Goal: Task Accomplishment & Management: Manage account settings

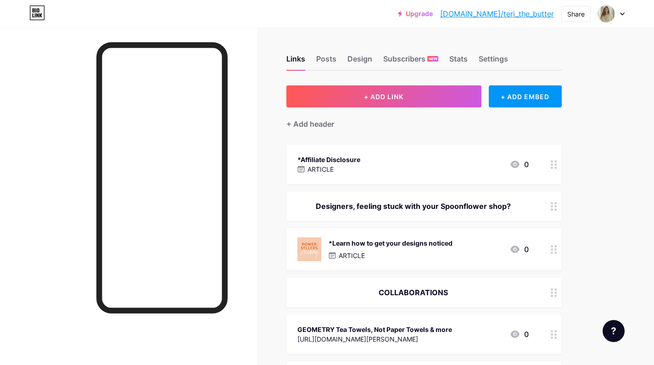
click at [623, 13] on icon at bounding box center [622, 13] width 5 height 3
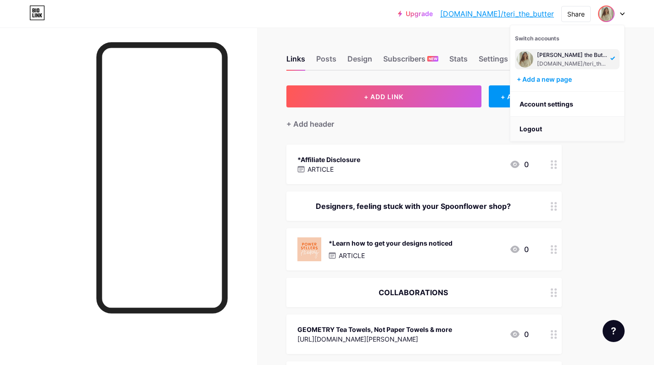
click at [535, 129] on li "Logout" at bounding box center [568, 129] width 114 height 25
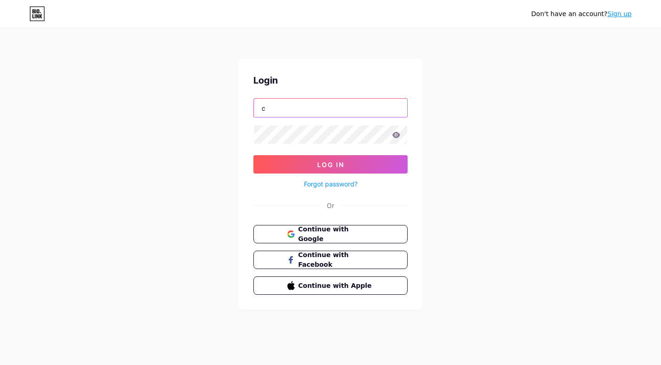
type input "colibri_print"
click at [331, 164] on button "Log In" at bounding box center [330, 164] width 154 height 18
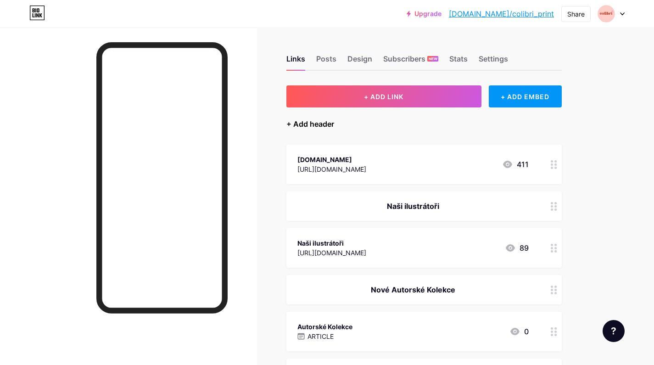
click at [309, 125] on div "+ Add header" at bounding box center [311, 123] width 48 height 11
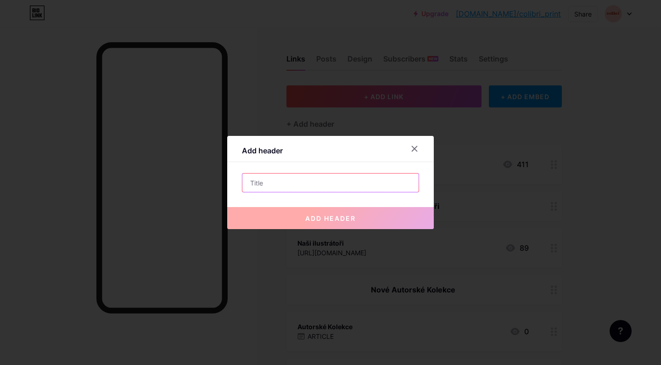
click at [314, 180] on input "text" at bounding box center [330, 183] width 176 height 18
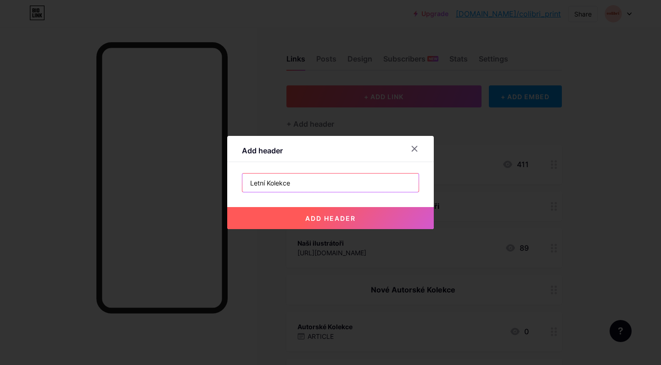
click at [323, 183] on input "Letní Kolekce" at bounding box center [330, 183] width 176 height 18
click at [244, 179] on input "Letní Kolekce ☀️" at bounding box center [330, 183] width 176 height 18
type input "☀️ Letní Kolekce ☀️"
click at [305, 220] on span "add header" at bounding box center [330, 218] width 51 height 8
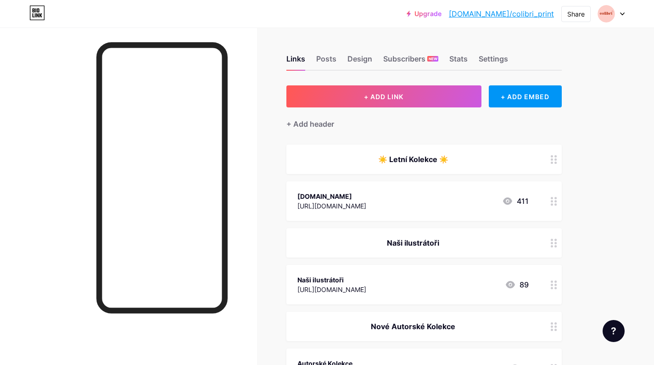
drag, startPoint x: 446, startPoint y: 160, endPoint x: 468, endPoint y: 149, distance: 24.6
click at [468, 149] on div "☀️ Letní Kolekce ☀️" at bounding box center [425, 159] width 276 height 29
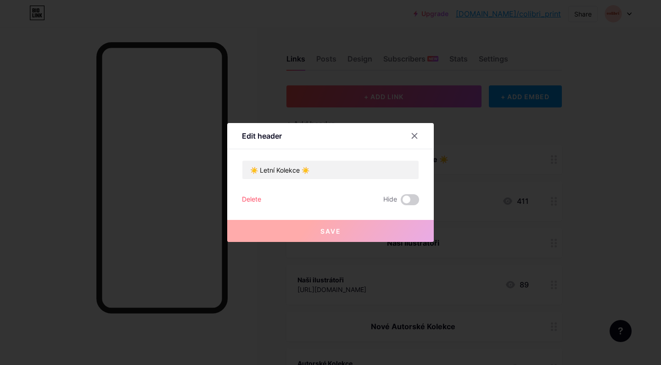
click at [535, 147] on div at bounding box center [330, 182] width 661 height 365
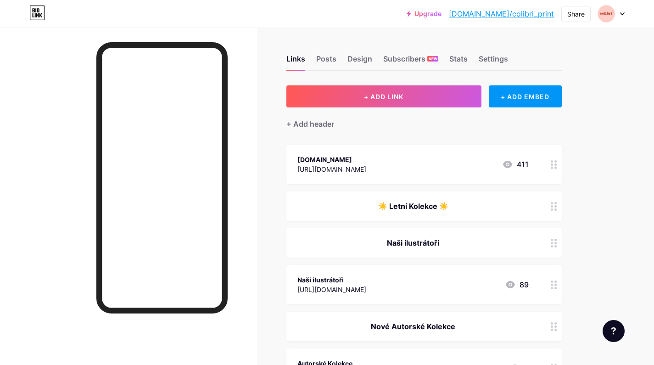
click at [554, 208] on icon at bounding box center [554, 206] width 6 height 9
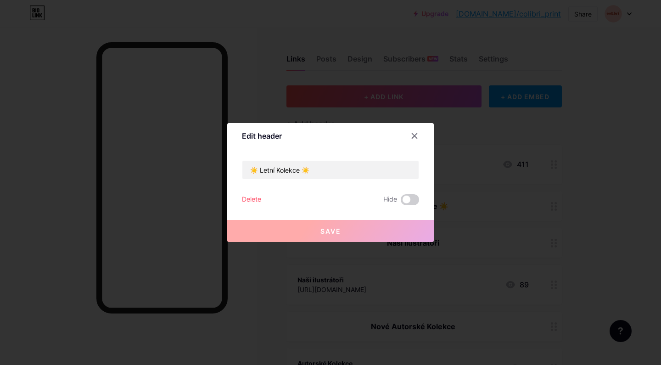
click at [254, 197] on div "Delete" at bounding box center [251, 199] width 19 height 11
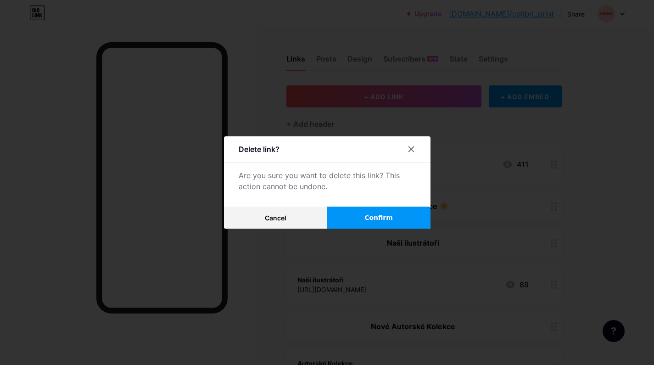
click at [357, 216] on button "Confirm" at bounding box center [378, 218] width 103 height 22
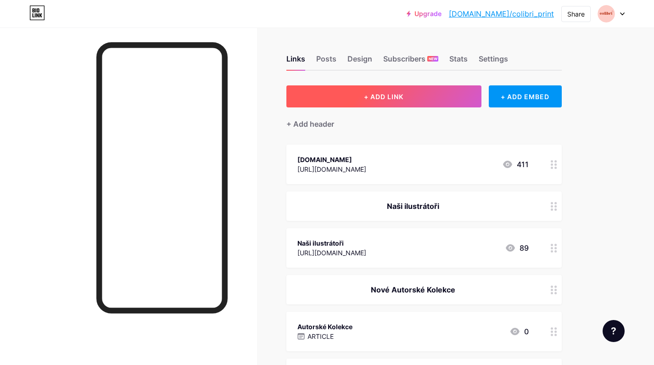
click at [379, 96] on span "+ ADD LINK" at bounding box center [383, 97] width 39 height 8
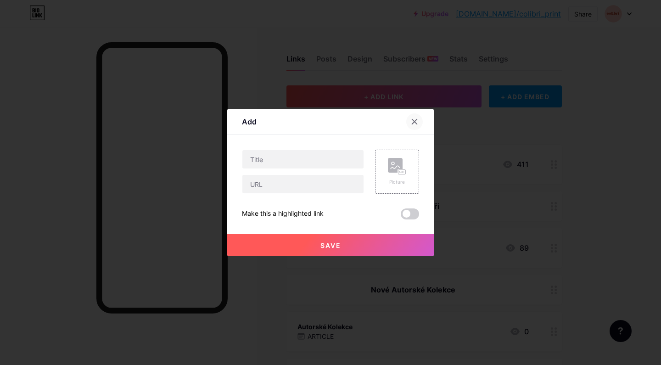
click at [414, 121] on icon at bounding box center [414, 121] width 7 height 7
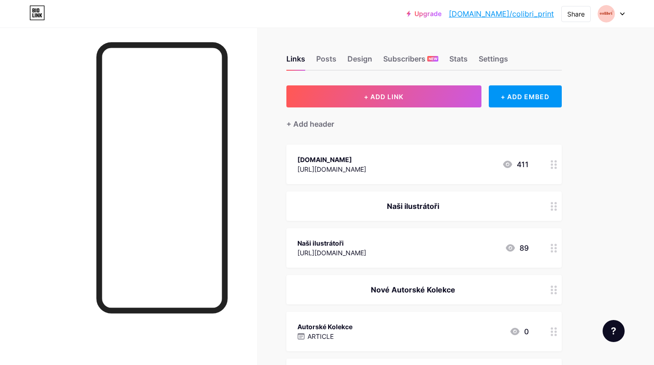
click at [557, 205] on circle at bounding box center [556, 206] width 2 height 2
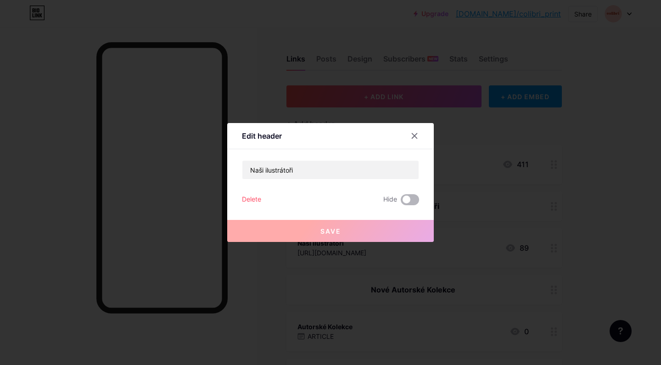
click at [411, 198] on span at bounding box center [410, 199] width 18 height 11
click at [401, 202] on input "checkbox" at bounding box center [401, 202] width 0 height 0
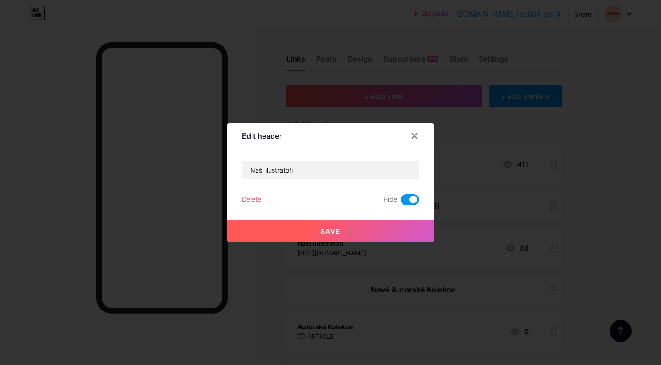
click at [326, 230] on span "Save" at bounding box center [331, 231] width 21 height 8
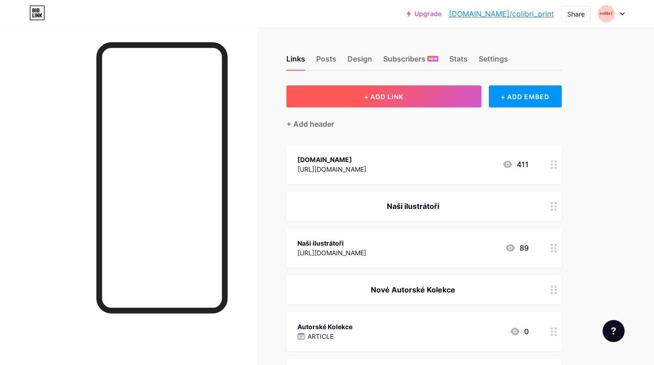
click at [418, 95] on button "+ ADD LINK" at bounding box center [384, 96] width 195 height 22
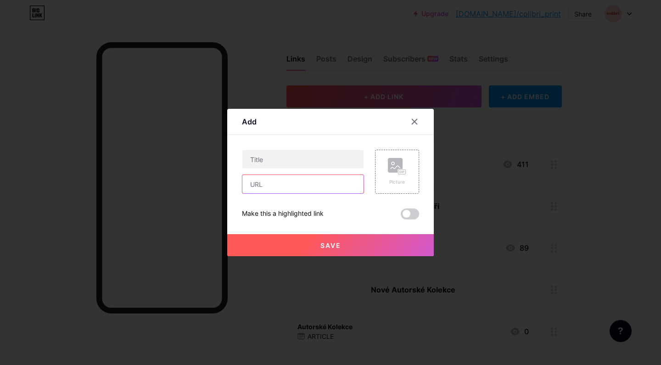
click at [274, 191] on input "text" at bounding box center [302, 184] width 121 height 18
paste input "[URL][DOMAIN_NAME]"
type input "[URL][DOMAIN_NAME]"
click at [289, 158] on input "text" at bounding box center [302, 159] width 121 height 18
click at [247, 159] on input "Letní Kolekce ☀️" at bounding box center [302, 159] width 121 height 18
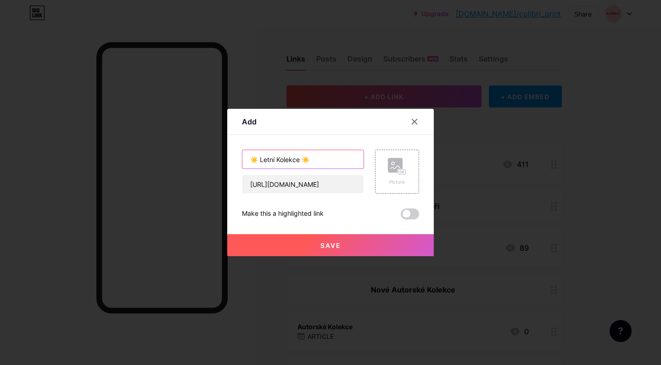
type input "☀️ Letní Kolekce ☀️"
click at [317, 233] on div "Save" at bounding box center [330, 238] width 207 height 37
click at [326, 242] on span "Save" at bounding box center [331, 246] width 21 height 8
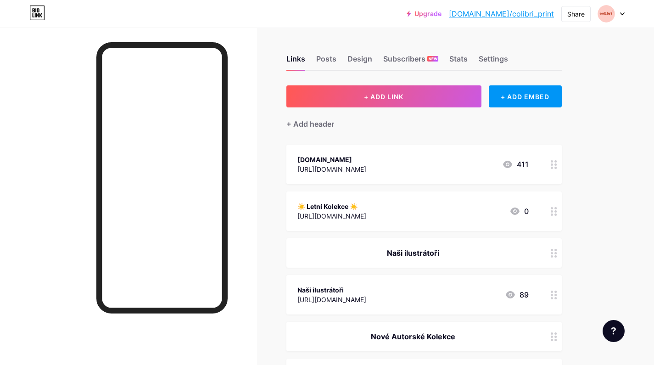
click at [622, 17] on div at bounding box center [611, 14] width 27 height 17
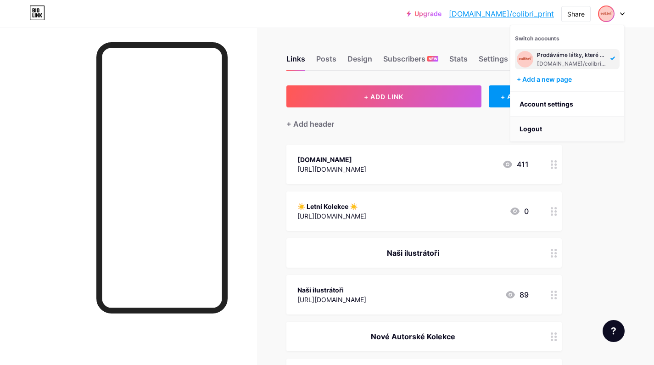
click at [542, 129] on li "Logout" at bounding box center [568, 129] width 114 height 25
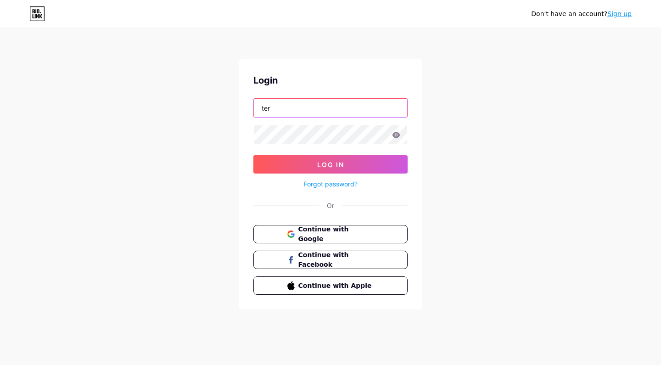
type input "teri_the_butter"
click at [331, 164] on button "Log In" at bounding box center [330, 164] width 154 height 18
